Goal: Information Seeking & Learning: Learn about a topic

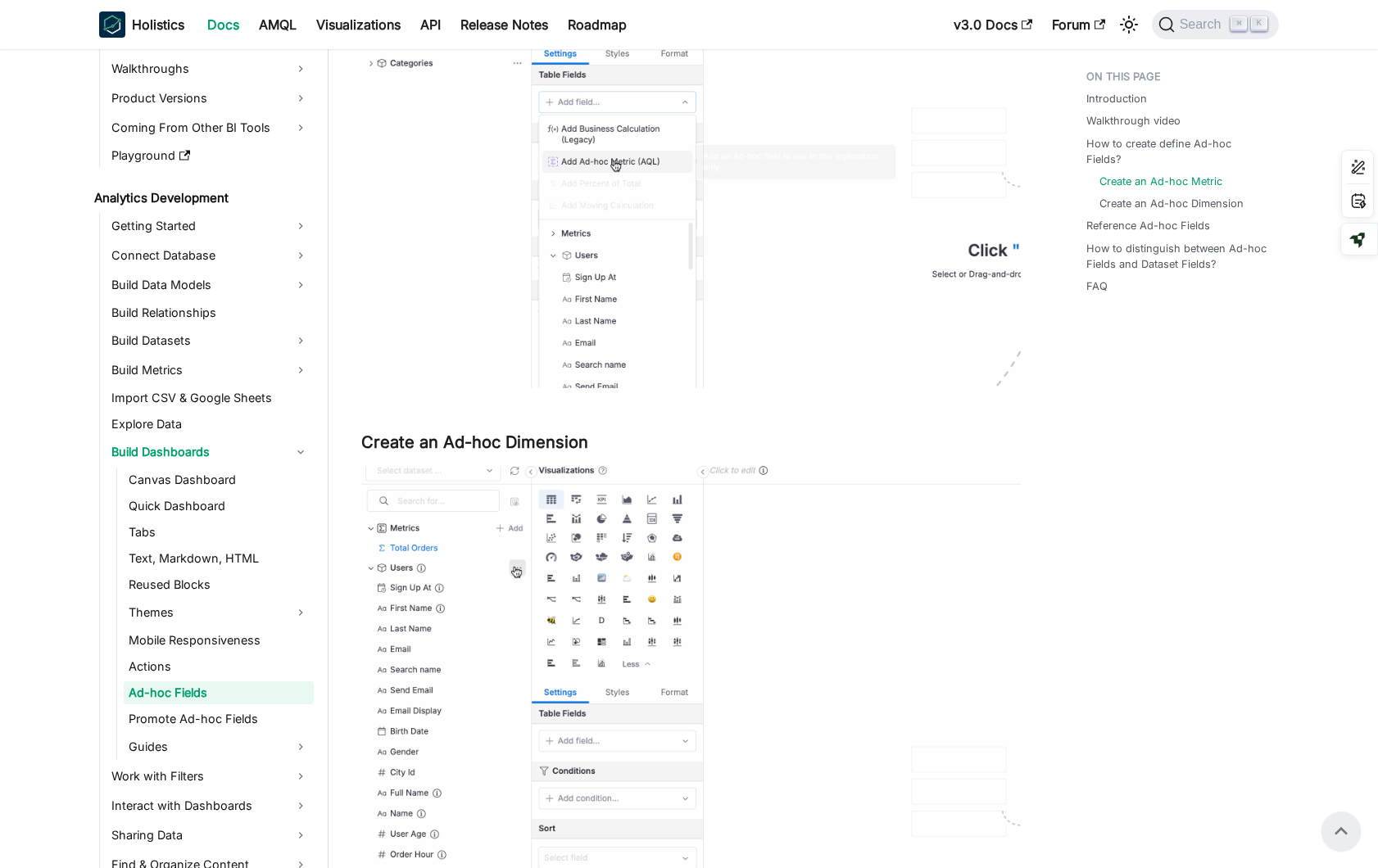
scroll to position [1652, 0]
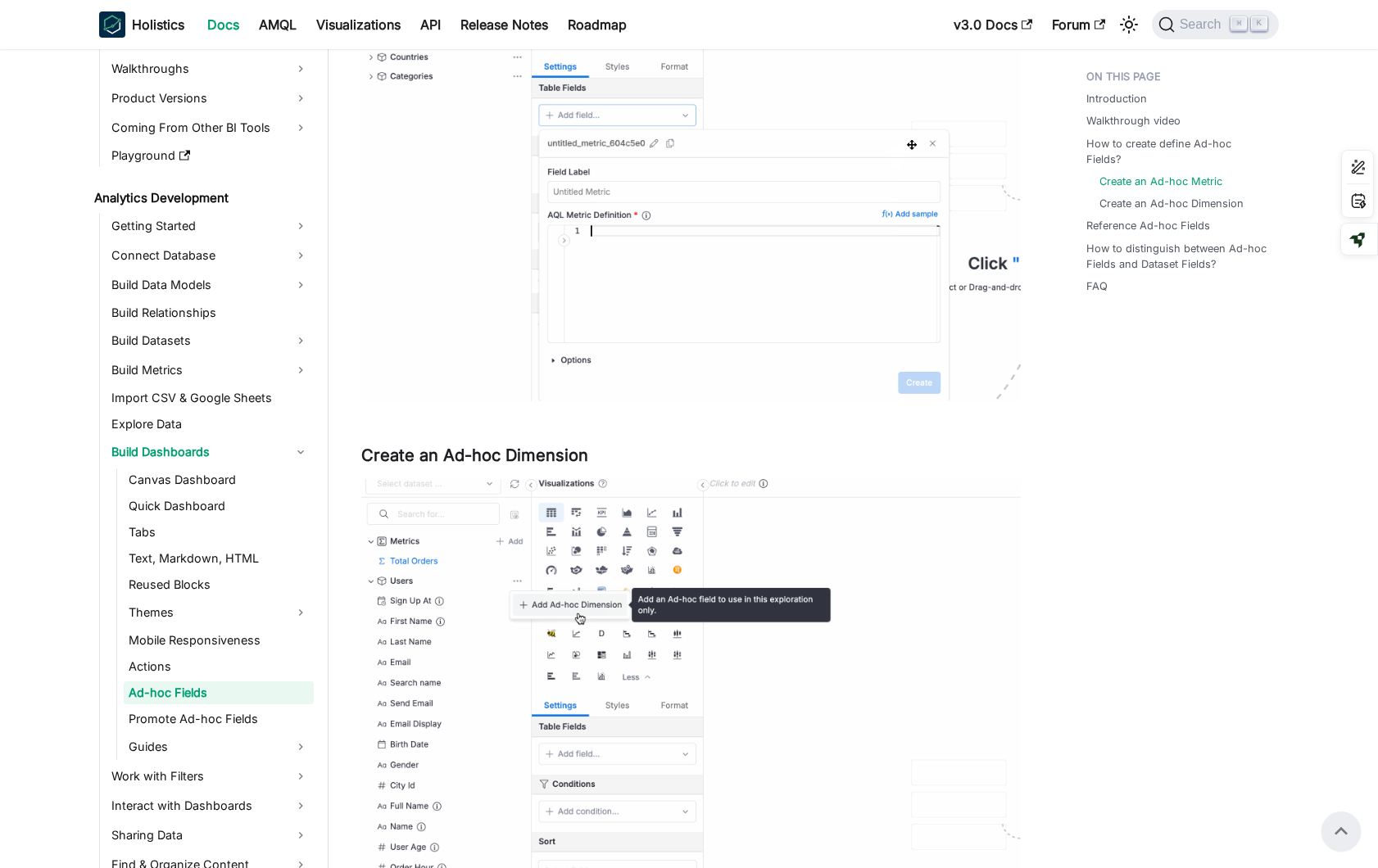
click at [1142, 683] on div "Introduction Walkthrough video How to create define Ad-hoc Fields? Create an Ad…" at bounding box center [1174, 523] width 242 height 4226
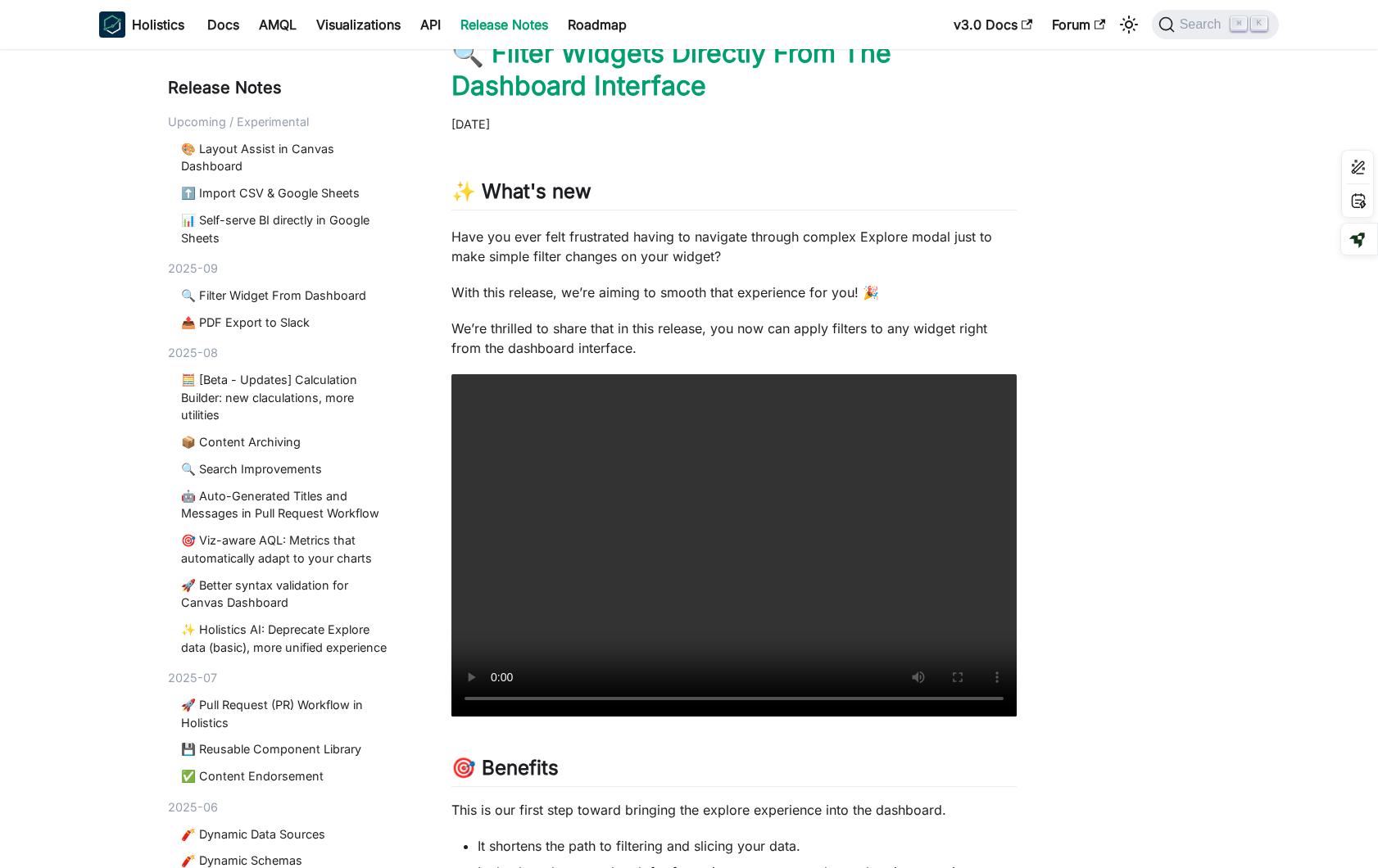
scroll to position [142, 0]
